Goal: Task Accomplishment & Management: Manage account settings

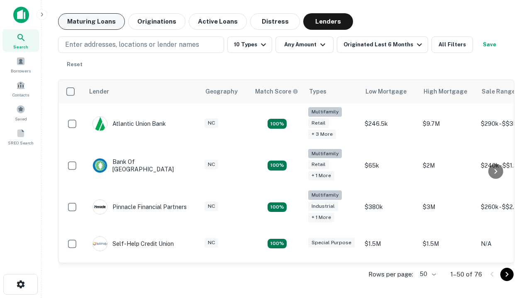
click at [91, 22] on button "Maturing Loans" at bounding box center [91, 21] width 67 height 17
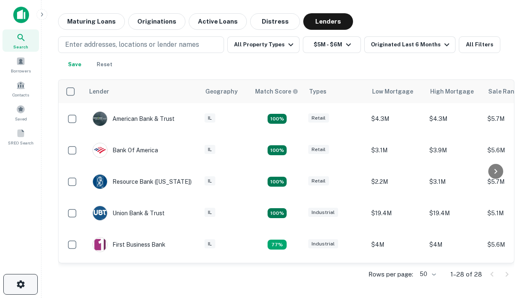
click at [20, 285] on icon "button" at bounding box center [21, 285] width 10 height 10
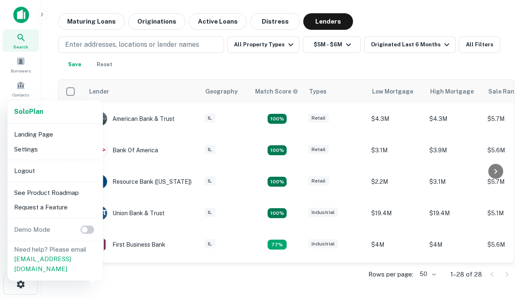
click at [55, 171] on li "Logout" at bounding box center [55, 171] width 89 height 15
